Goal: Information Seeking & Learning: Learn about a topic

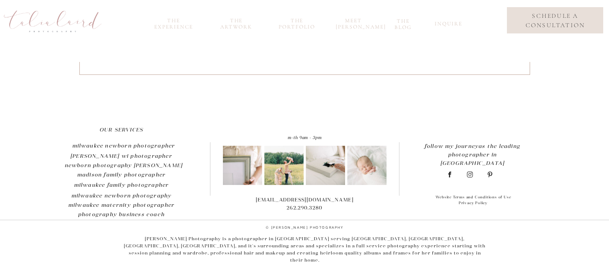
scroll to position [1984, 0]
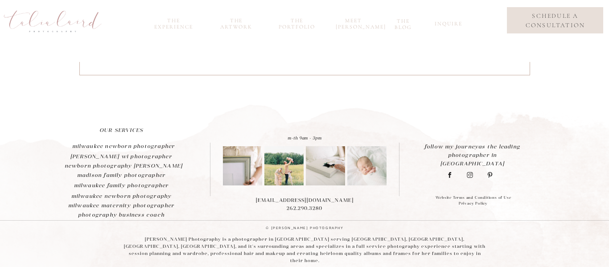
click at [173, 27] on nav "the experience" at bounding box center [174, 22] width 48 height 10
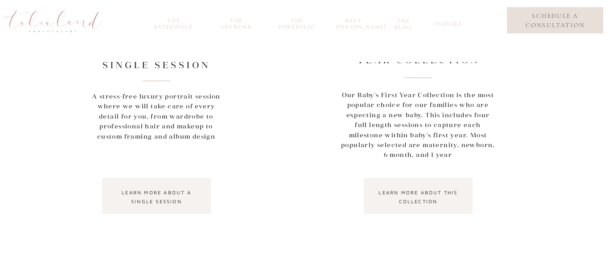
scroll to position [848, 0]
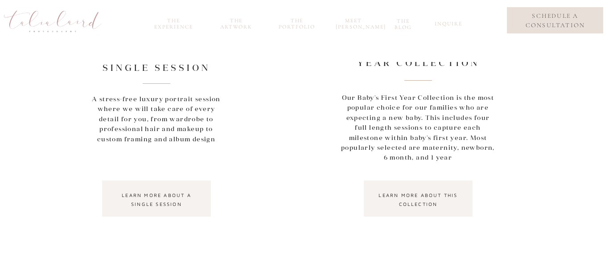
click at [162, 201] on nav "learn more about a single session" at bounding box center [156, 199] width 93 height 16
